Goal: Find contact information: Find contact information

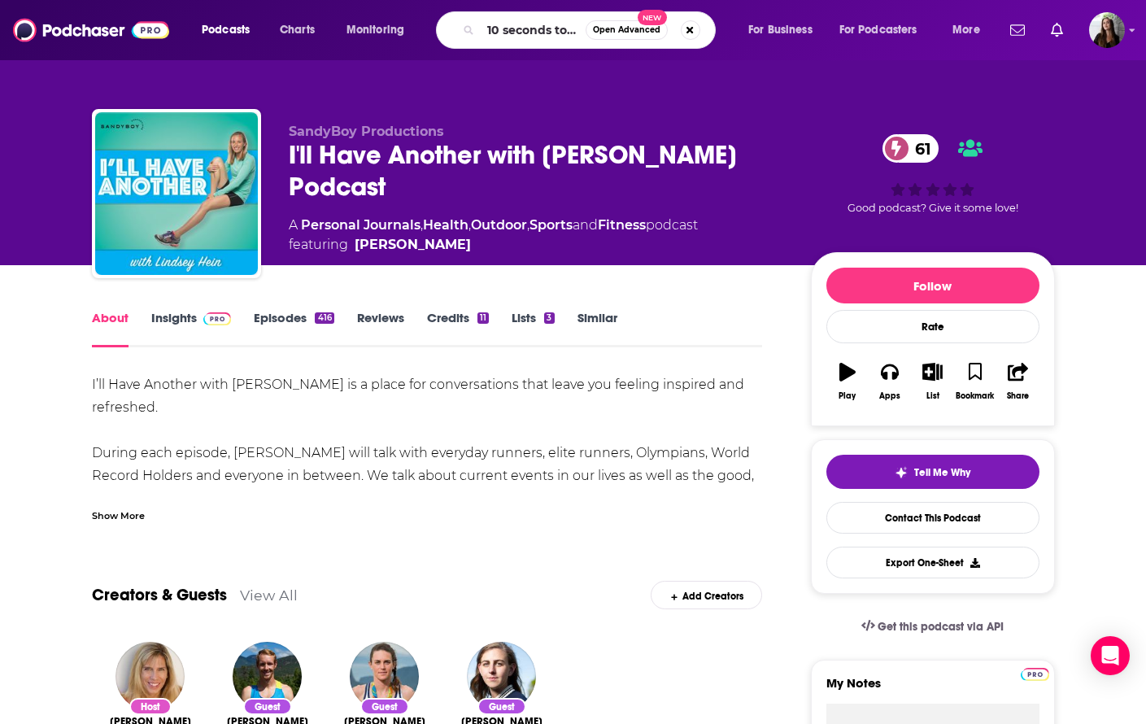
type input "10 seconds to air"
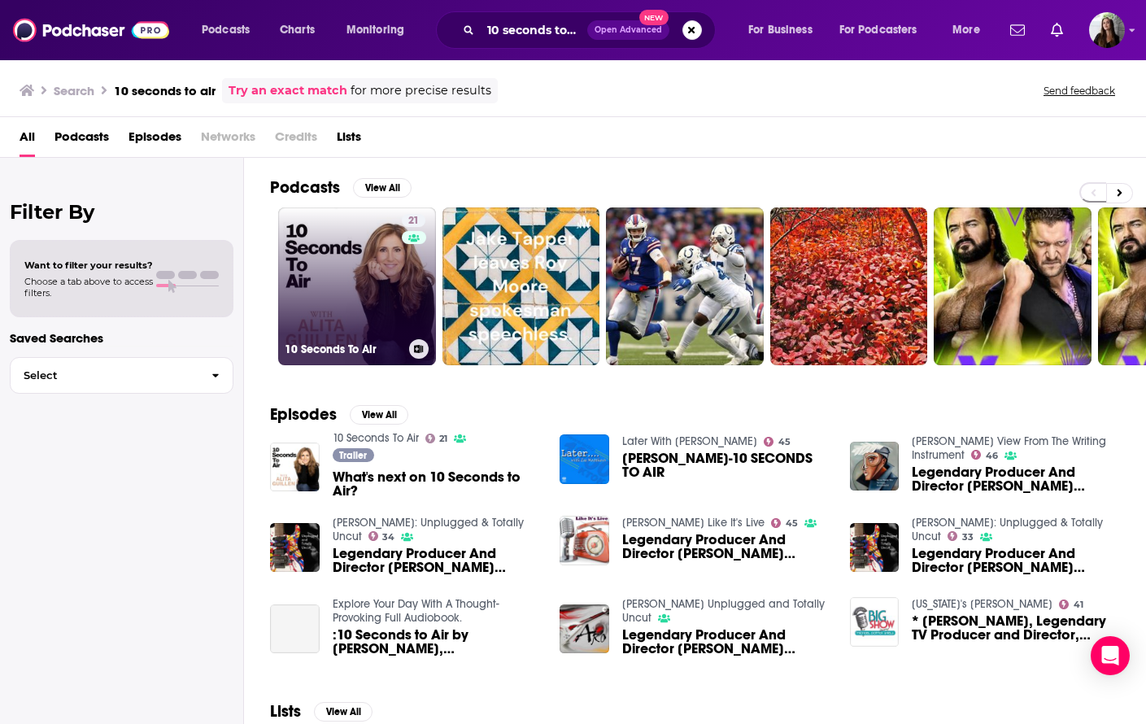
click at [383, 293] on link "21 10 Seconds To Air" at bounding box center [357, 286] width 158 height 158
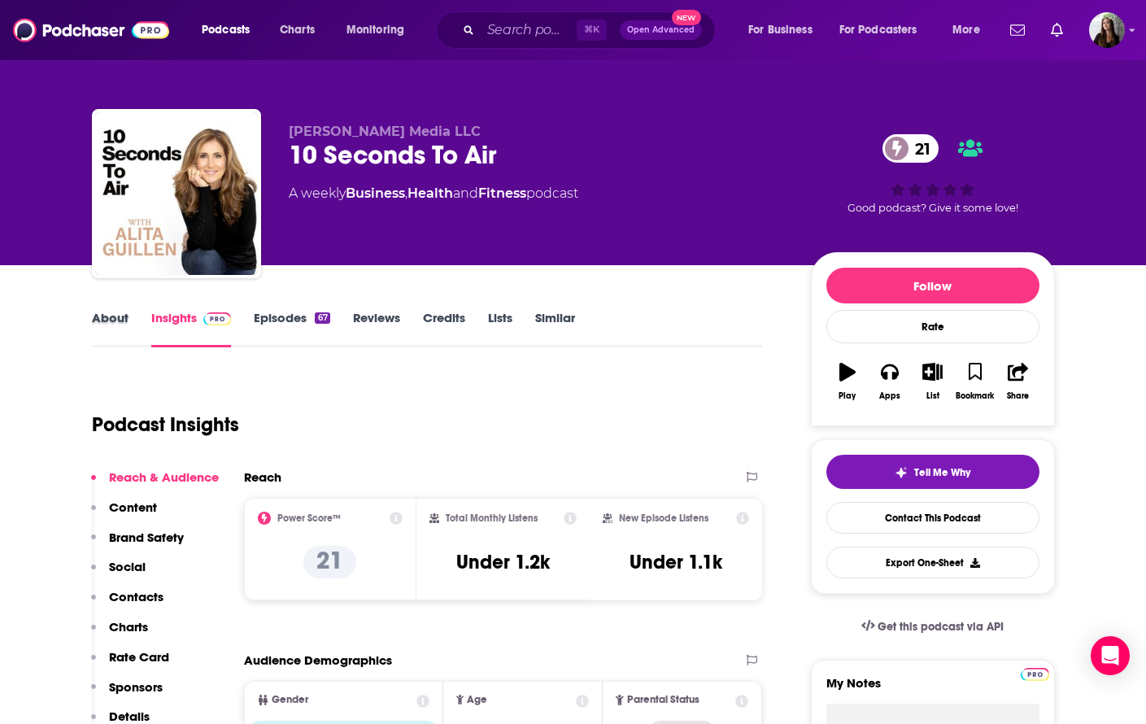
click at [128, 321] on div "About" at bounding box center [121, 328] width 59 height 37
click at [117, 317] on link "About" at bounding box center [110, 328] width 37 height 37
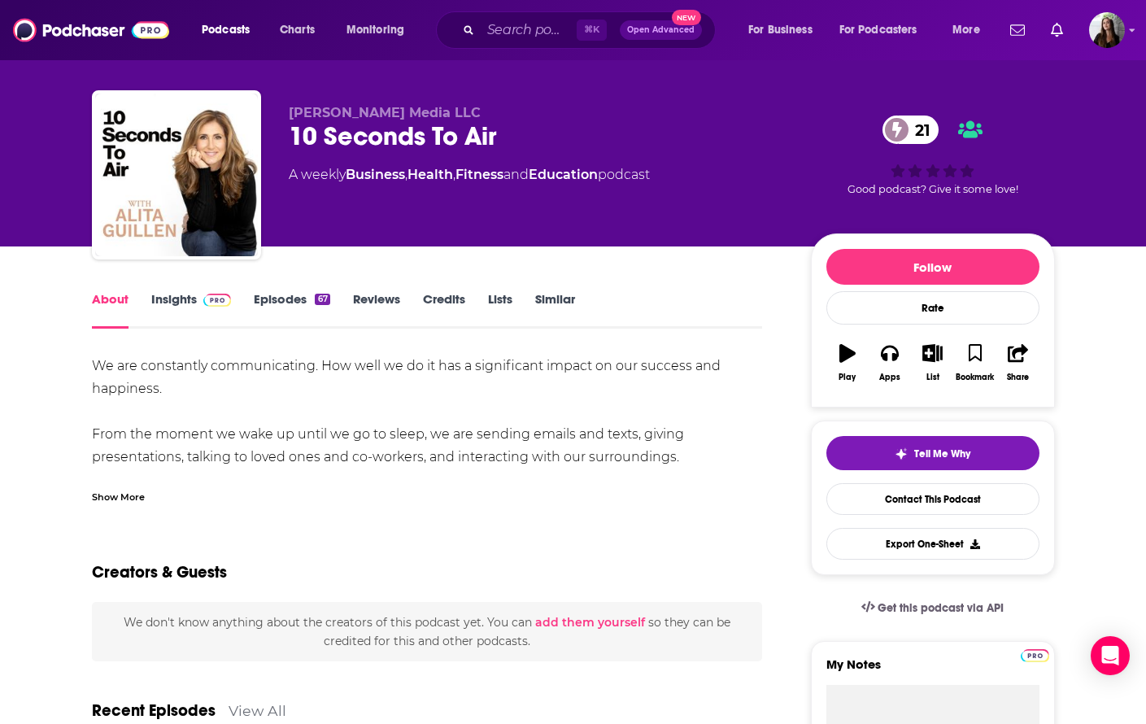
scroll to position [22, 0]
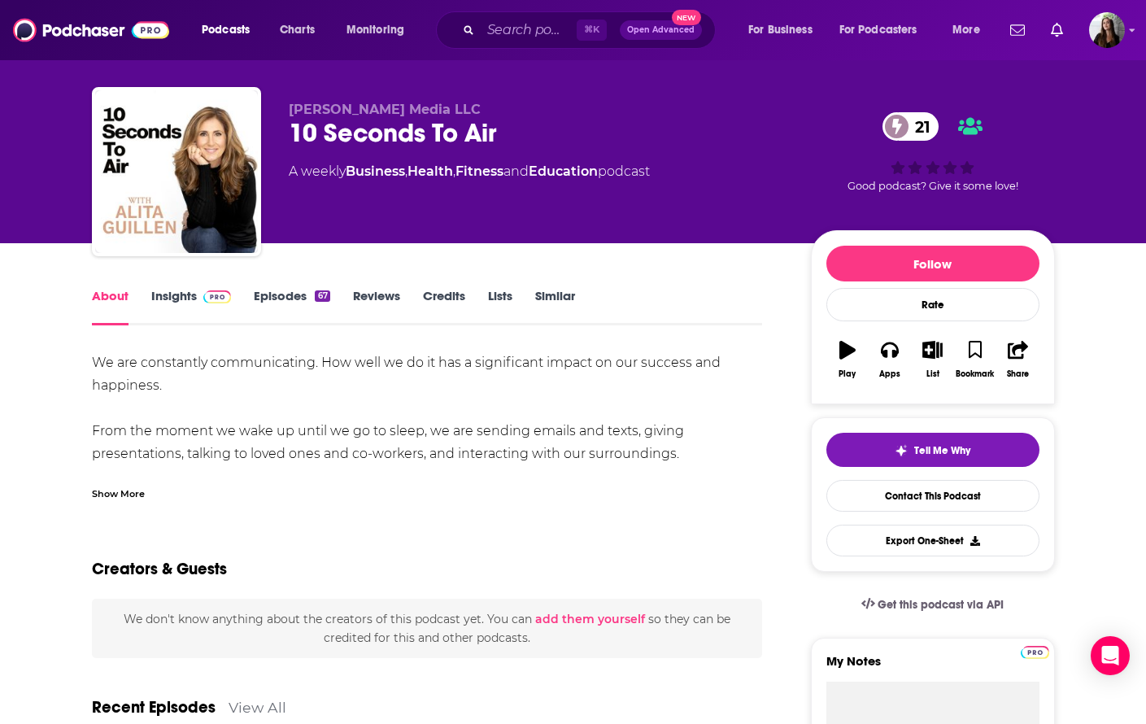
click at [129, 493] on div "Show More" at bounding box center [118, 492] width 53 height 15
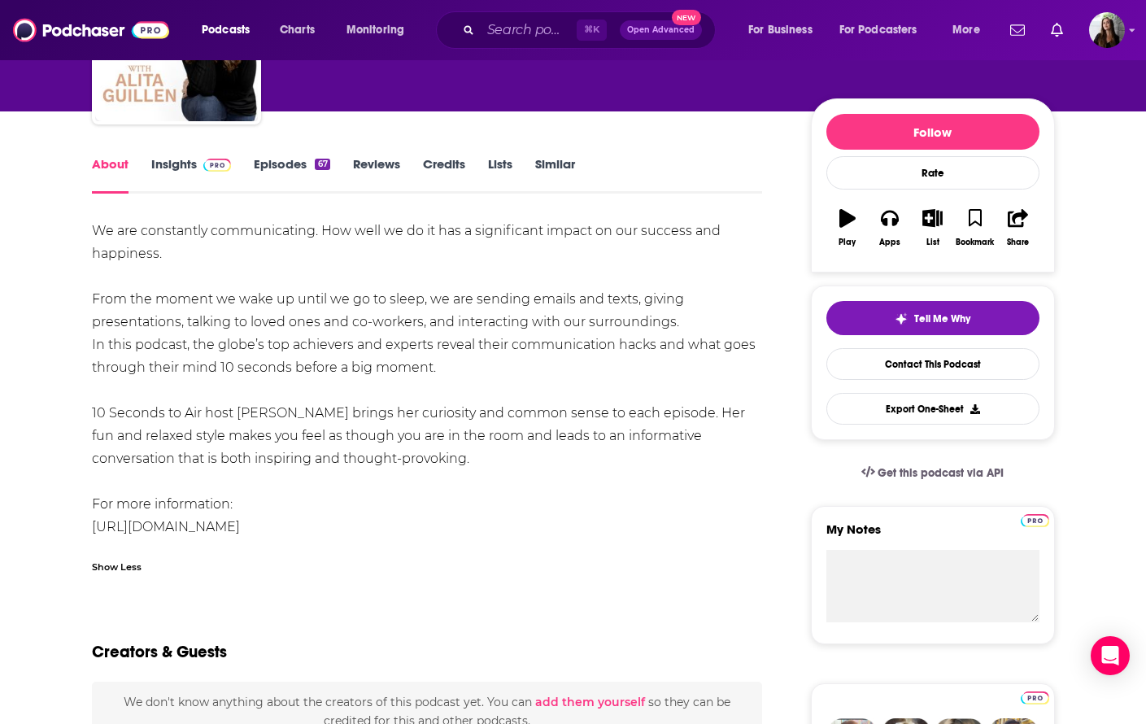
scroll to position [167, 0]
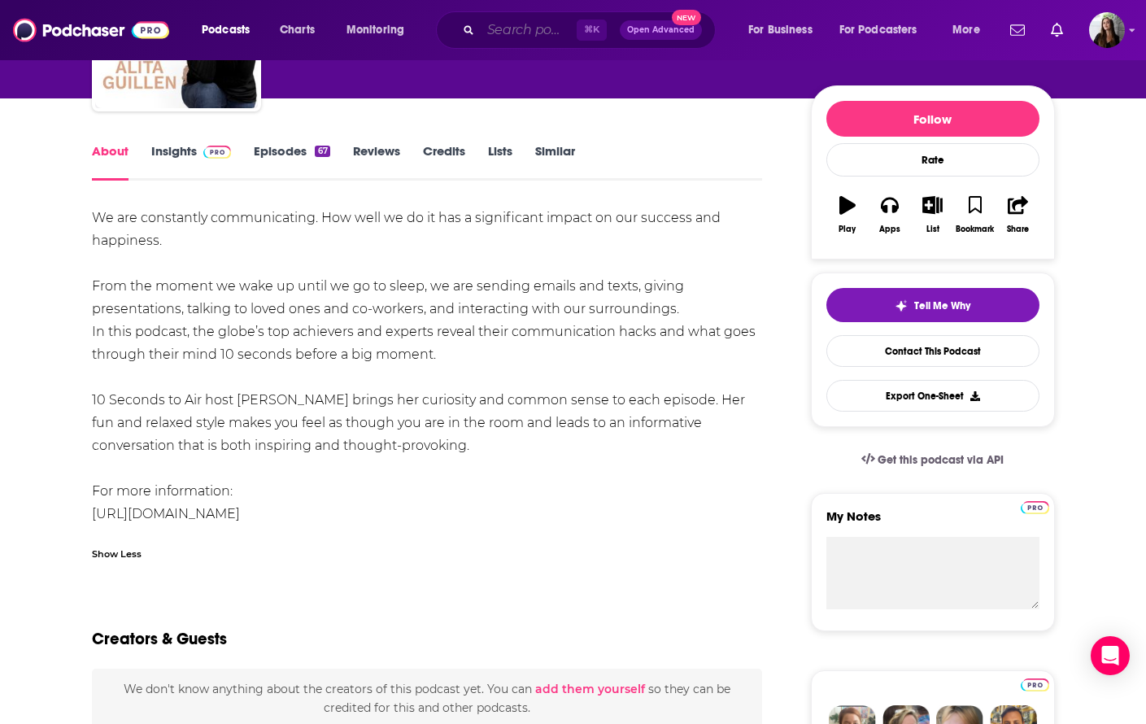
click at [495, 34] on input "Search podcasts, credits, & more..." at bounding box center [529, 30] width 96 height 26
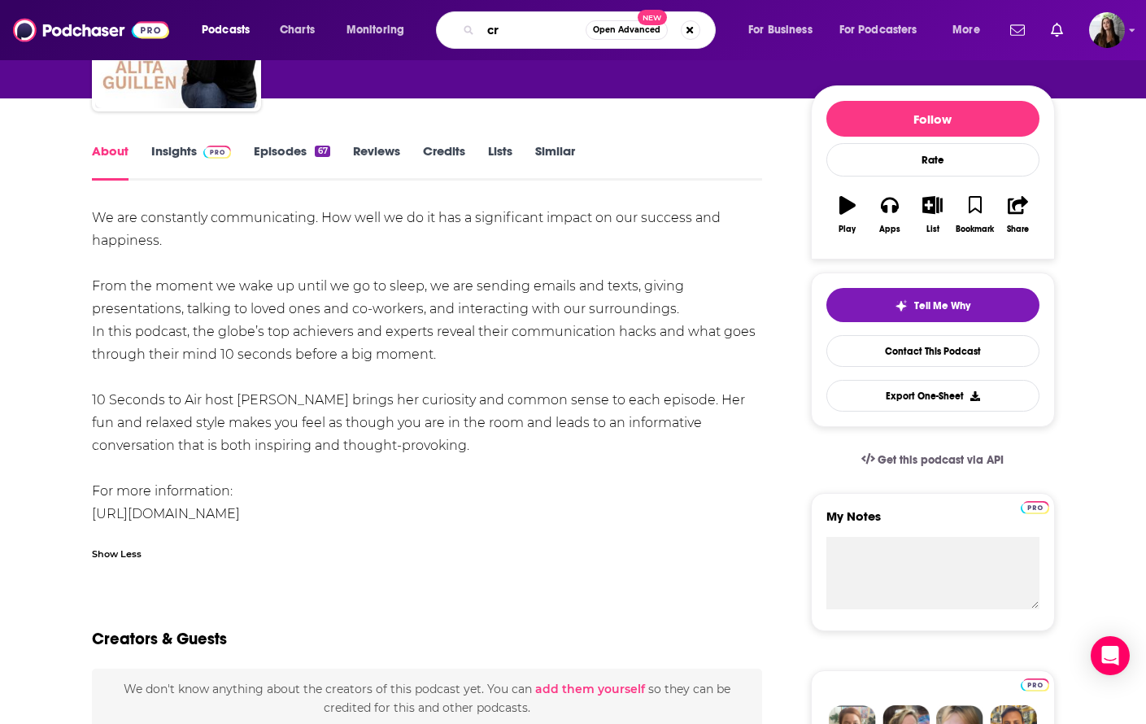
type input "c"
type input "dream bigger"
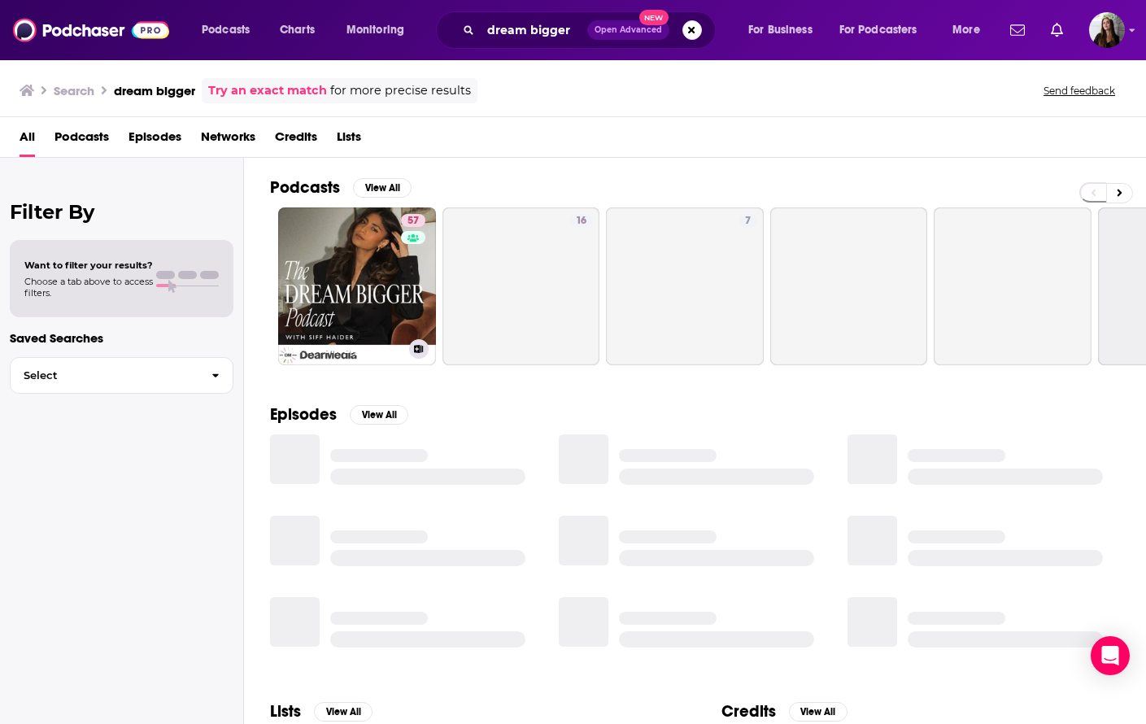
scroll to position [8, 0]
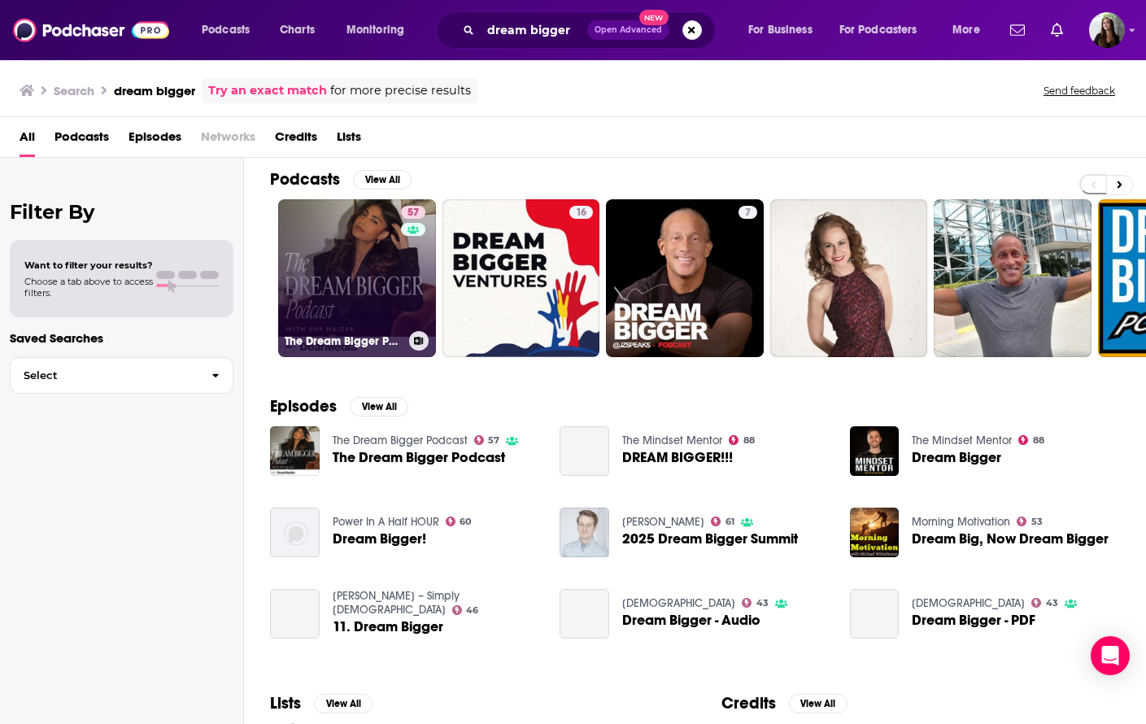
click at [360, 273] on link "57 The Dream Bigger Podcast" at bounding box center [357, 278] width 158 height 158
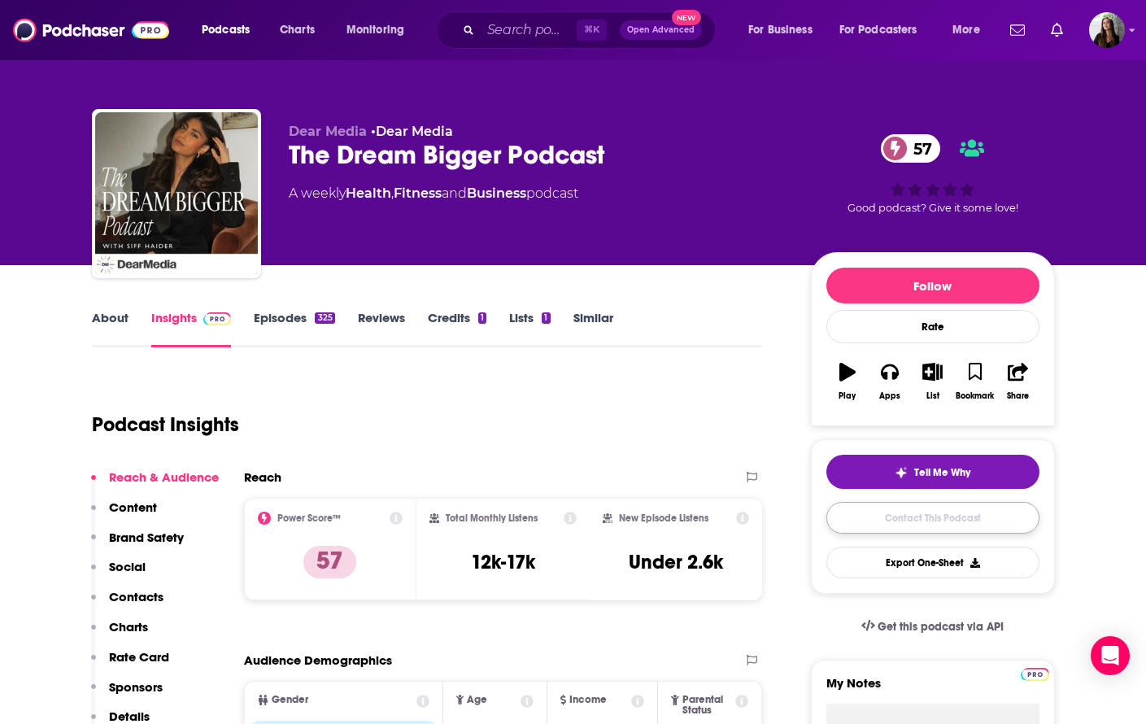
click at [945, 517] on link "Contact This Podcast" at bounding box center [933, 518] width 213 height 32
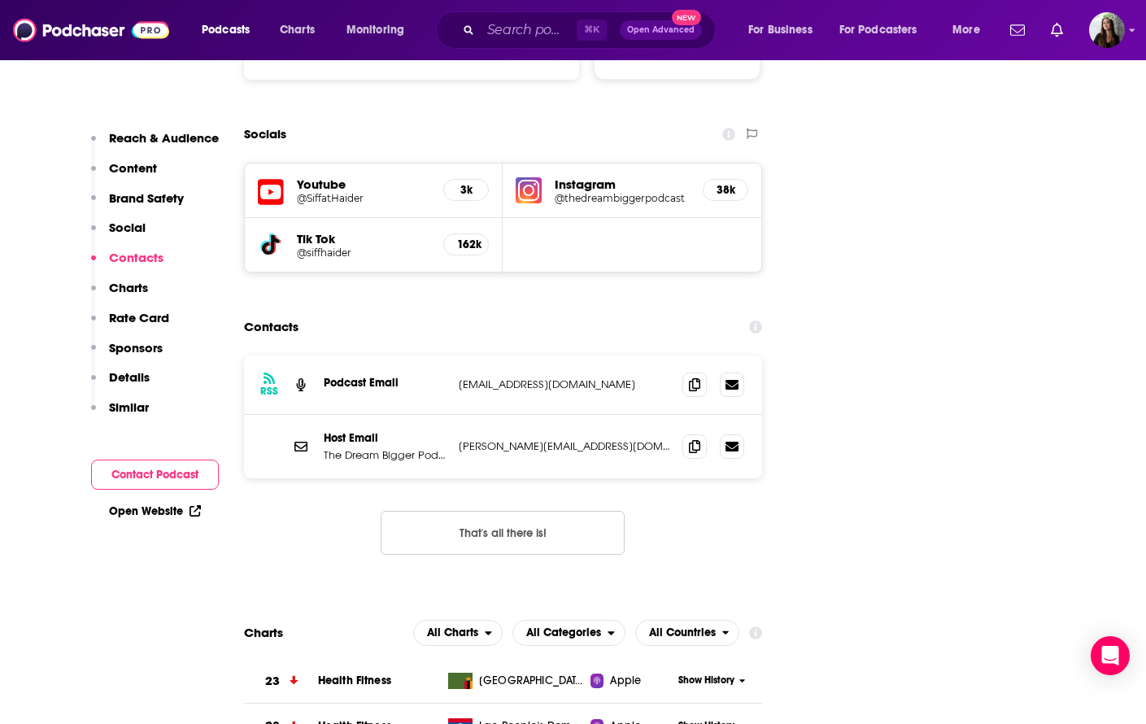
scroll to position [1879, 0]
